Goal: Task Accomplishment & Management: Manage account settings

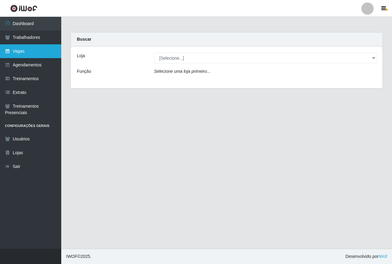
click at [26, 48] on link "Vagas" at bounding box center [30, 51] width 61 height 14
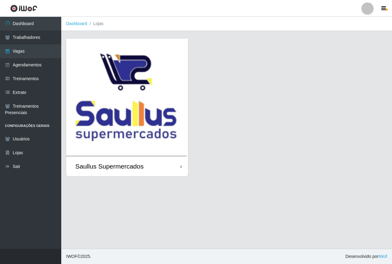
click at [132, 98] on img at bounding box center [127, 98] width 122 height 118
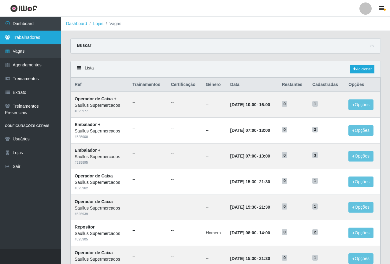
click at [42, 41] on link "Trabalhadores" at bounding box center [30, 38] width 61 height 14
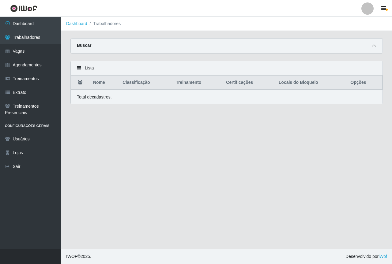
click at [374, 47] on icon at bounding box center [374, 45] width 4 height 4
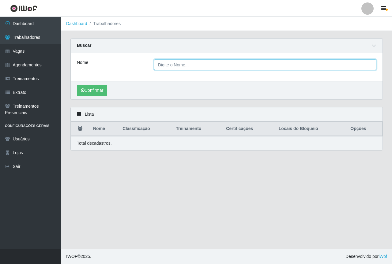
click at [185, 68] on input "Nome" at bounding box center [265, 64] width 222 height 11
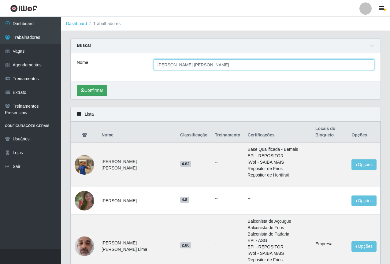
type input "[PERSON_NAME] [PERSON_NAME]"
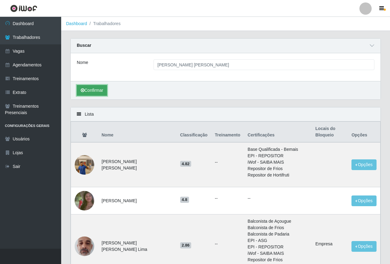
click at [101, 92] on button "Confirmar" at bounding box center [92, 90] width 30 height 11
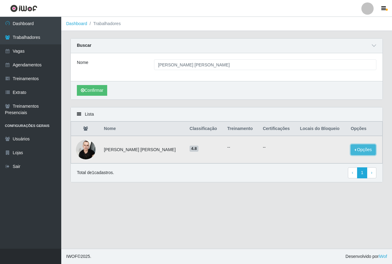
click at [360, 153] on button "Opções" at bounding box center [363, 150] width 25 height 11
click at [305, 145] on button "Bloquear - Empresa" at bounding box center [324, 143] width 49 height 13
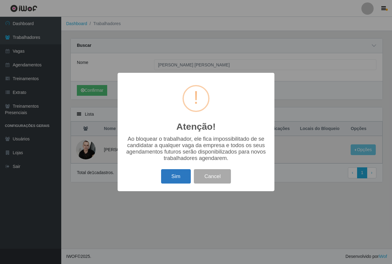
click at [178, 176] on button "Sim" at bounding box center [176, 176] width 30 height 14
